Goal: Check status: Check status

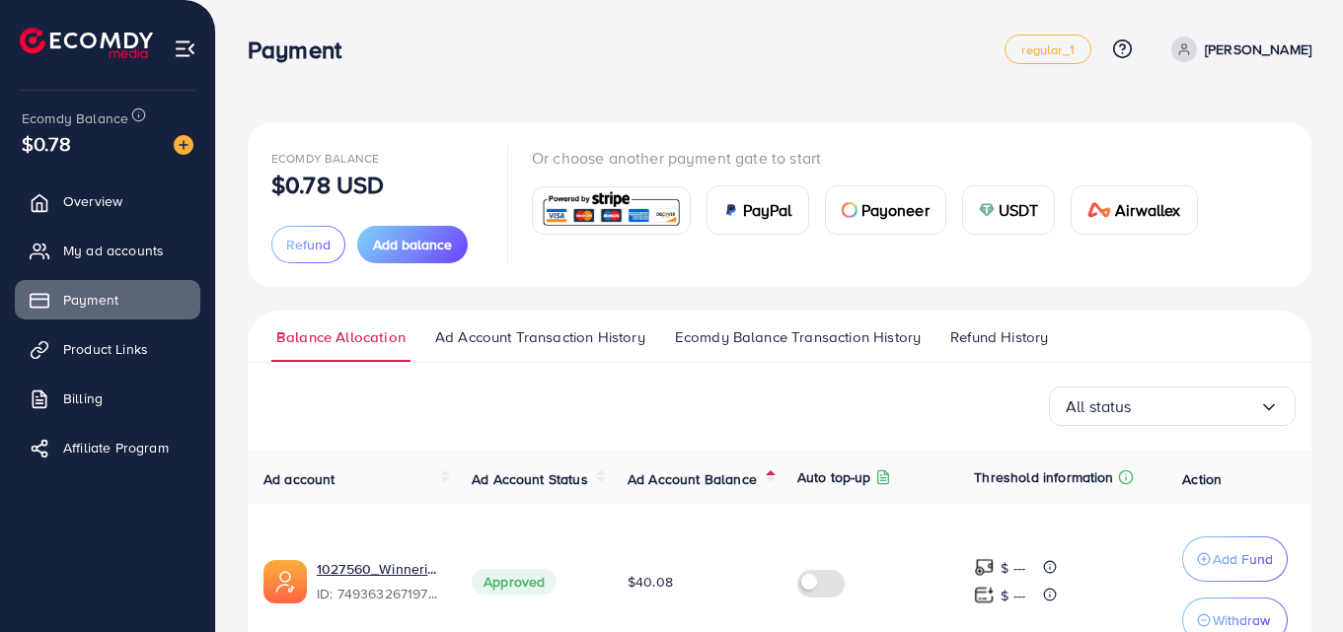
click at [734, 481] on span "Ad Account Balance" at bounding box center [691, 480] width 129 height 20
click at [741, 490] on th "Ad Account Balance" at bounding box center [697, 477] width 170 height 55
click at [749, 494] on th "Ad Account Balance" at bounding box center [697, 477] width 170 height 55
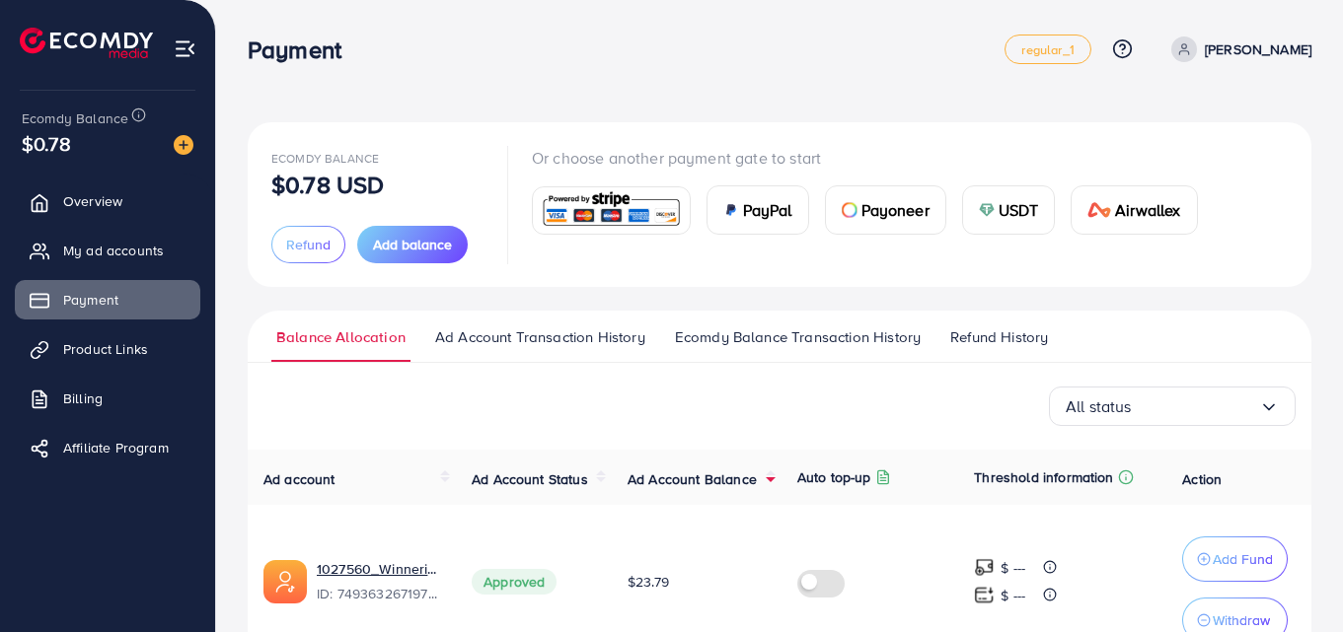
click at [720, 486] on span "Ad Account Balance" at bounding box center [691, 480] width 129 height 20
click at [701, 475] on span "Ad Account Balance" at bounding box center [691, 480] width 129 height 20
click at [723, 471] on span "Ad Account Balance" at bounding box center [691, 480] width 129 height 20
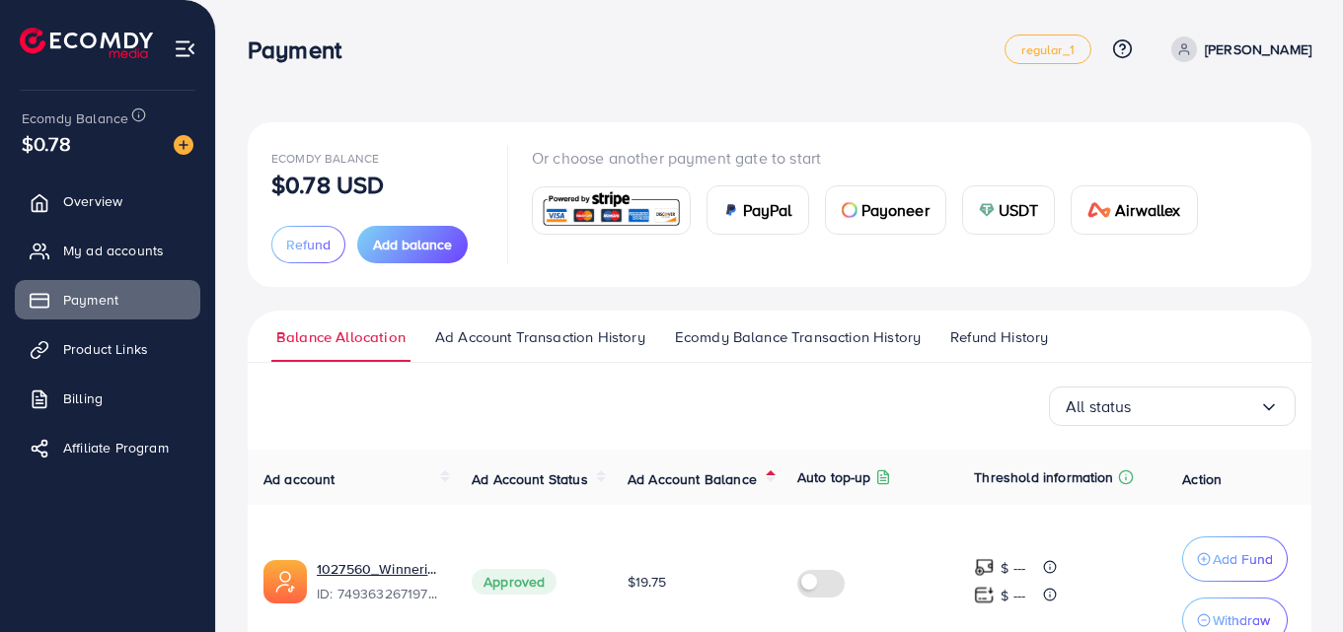
click at [725, 471] on span "Ad Account Balance" at bounding box center [691, 480] width 129 height 20
click at [743, 473] on span "Ad Account Balance" at bounding box center [691, 480] width 129 height 20
click at [702, 486] on span "Ad Account Balance" at bounding box center [691, 480] width 129 height 20
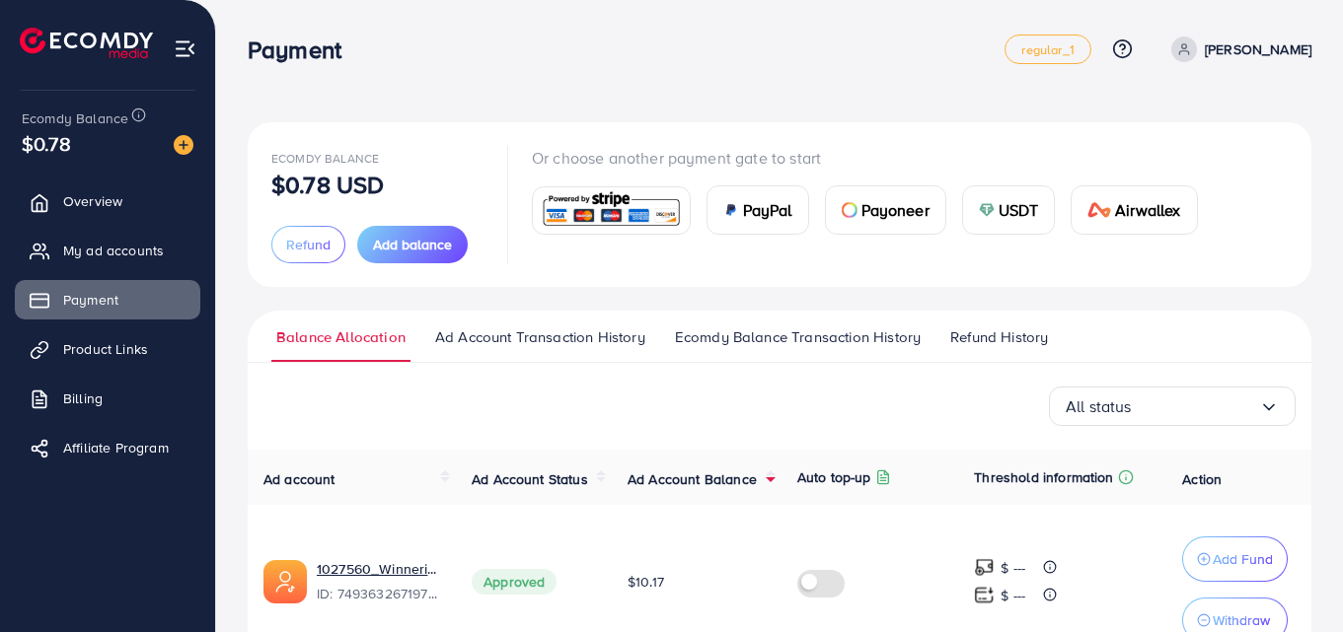
click at [702, 486] on span "Ad Account Balance" at bounding box center [691, 480] width 129 height 20
click at [704, 477] on span "Ad Account Balance" at bounding box center [691, 480] width 129 height 20
click at [703, 475] on span "Ad Account Balance" at bounding box center [691, 480] width 129 height 20
